Goal: Task Accomplishment & Management: Manage account settings

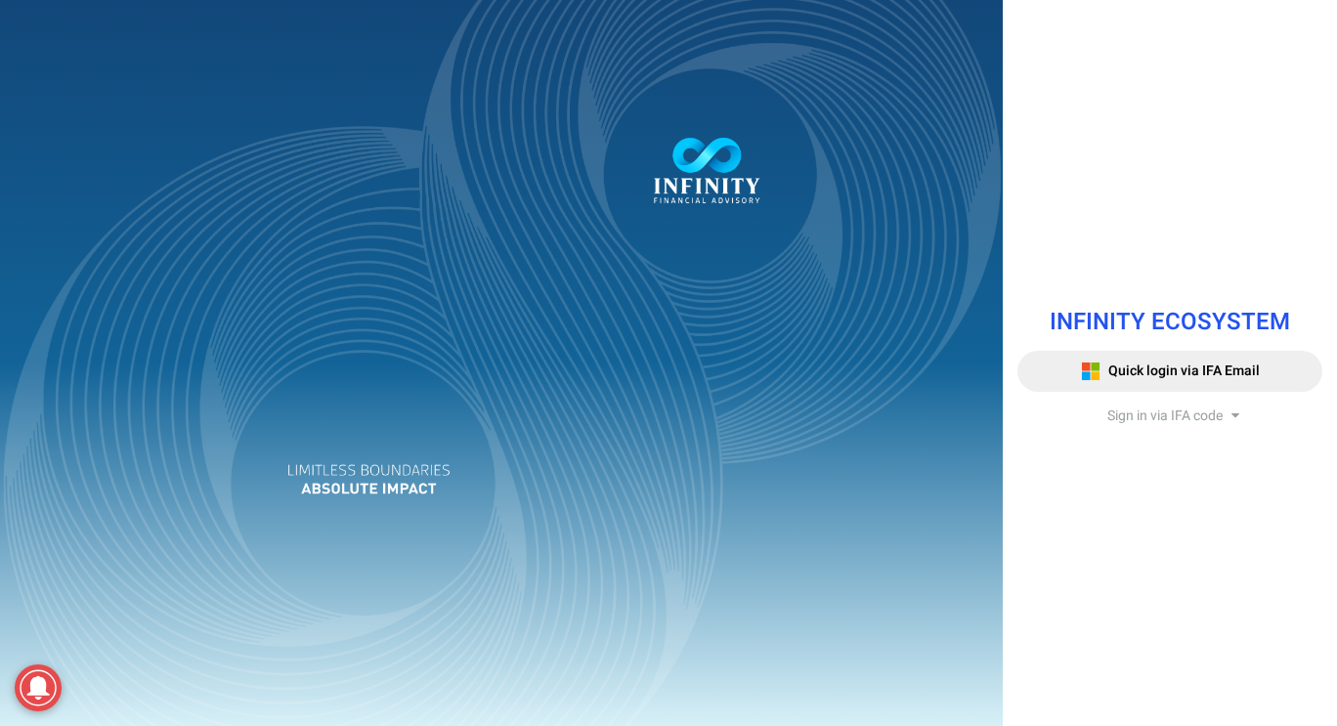
click at [1176, 405] on span "Sign in via IFA code" at bounding box center [1164, 415] width 115 height 21
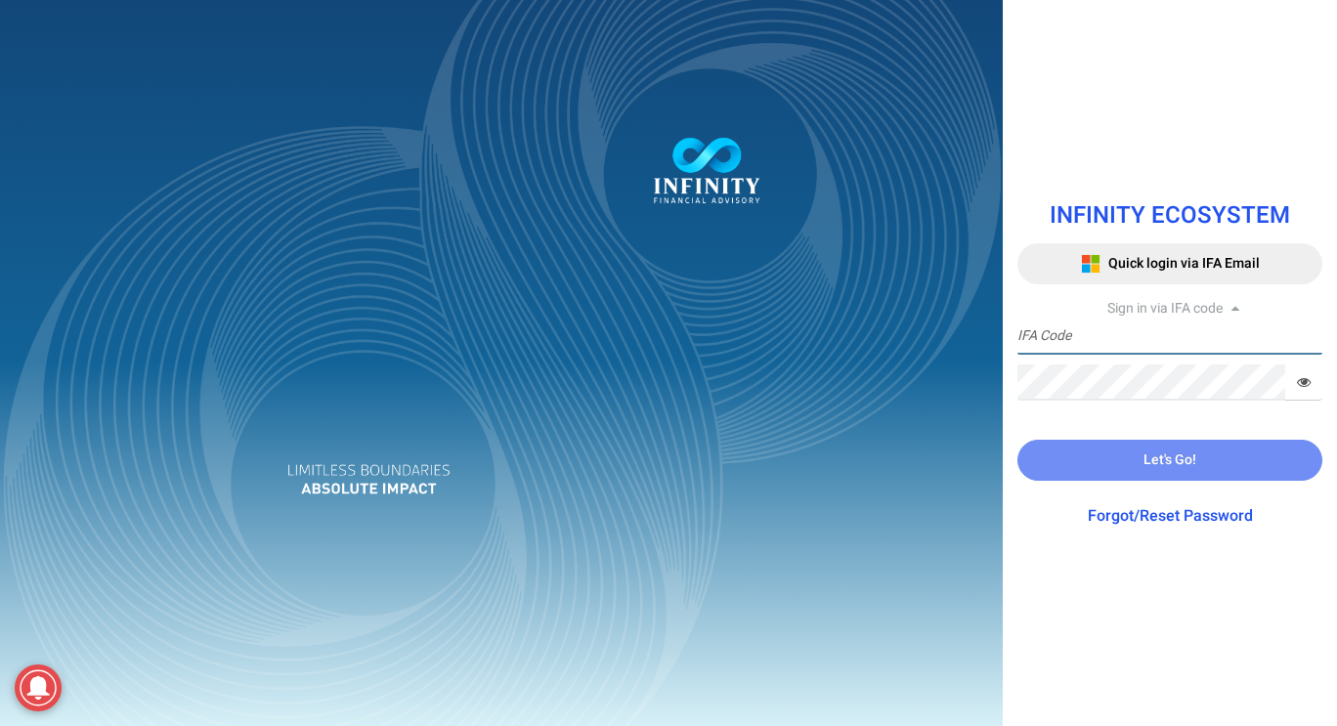
click at [1163, 329] on input "text" at bounding box center [1169, 337] width 305 height 36
type input "IFA0166"
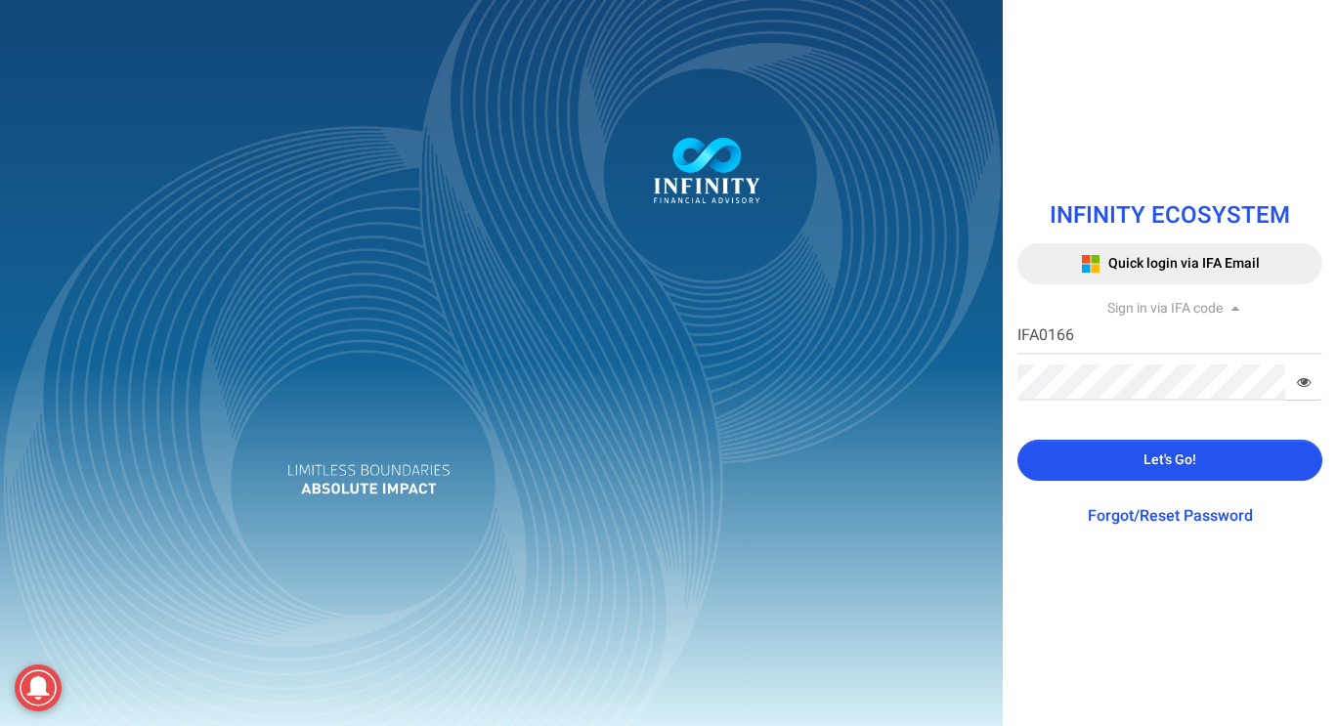
click at [1212, 448] on button "Let's Go!" at bounding box center [1169, 460] width 305 height 41
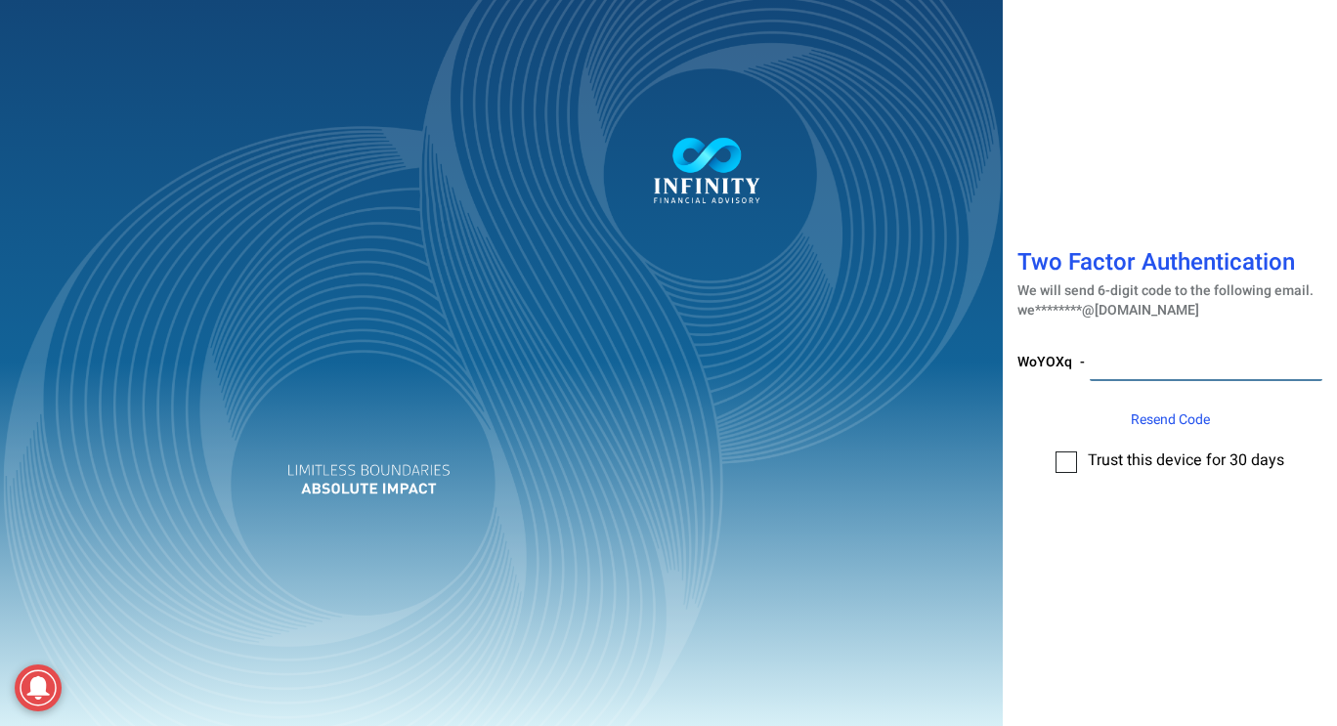
click at [1151, 364] on input "number" at bounding box center [1205, 363] width 233 height 36
type input "602021"
